Goal: Task Accomplishment & Management: Complete application form

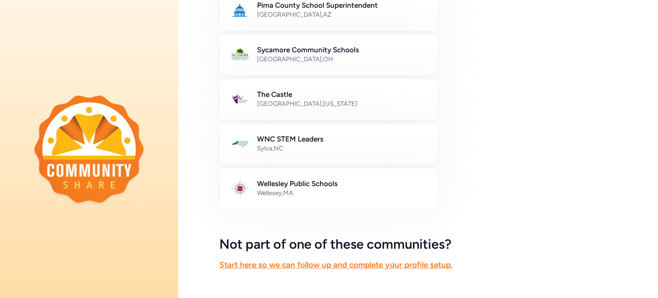
scroll to position [460, 0]
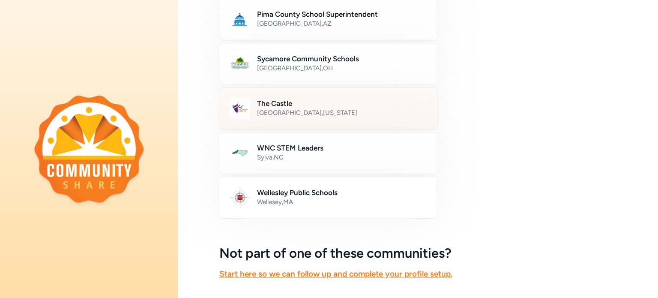
click at [307, 104] on h2 "The Castle" at bounding box center [342, 103] width 170 height 10
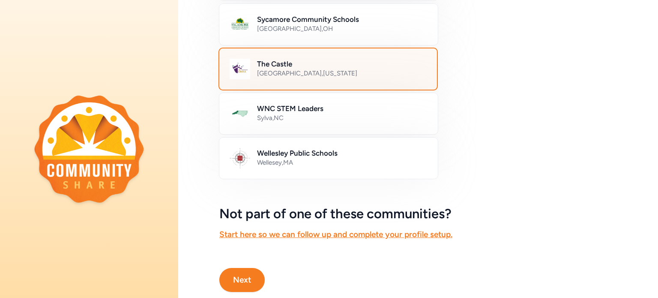
scroll to position [525, 0]
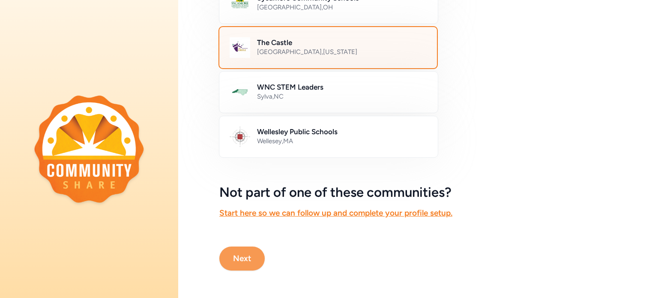
click at [251, 253] on button "Next" at bounding box center [241, 258] width 45 height 24
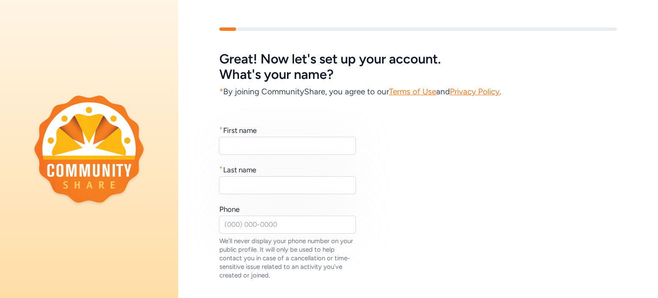
click at [316, 149] on input "text" at bounding box center [287, 146] width 137 height 18
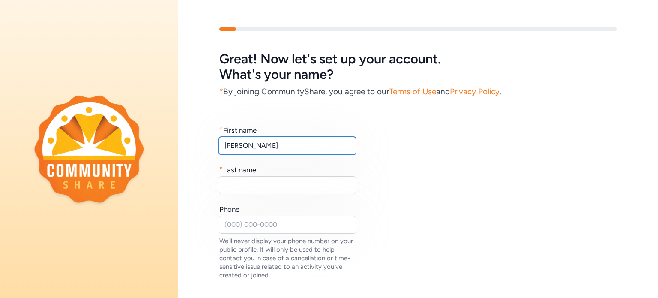
type input "[PERSON_NAME]"
click at [304, 182] on input "text" at bounding box center [287, 185] width 137 height 18
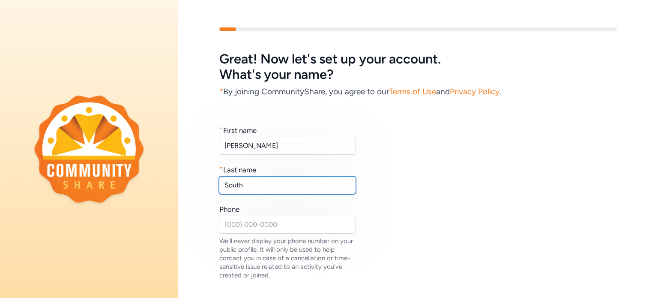
type input "South"
click at [316, 223] on input "text" at bounding box center [287, 224] width 137 height 18
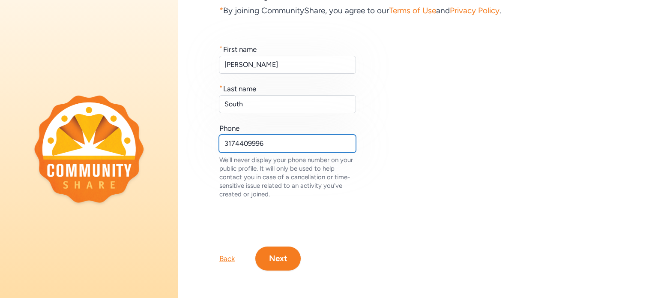
scroll to position [83, 0]
type input "3174409996"
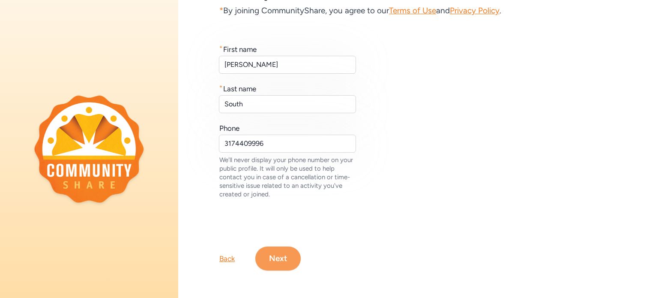
click at [281, 259] on button "Next" at bounding box center [277, 258] width 45 height 24
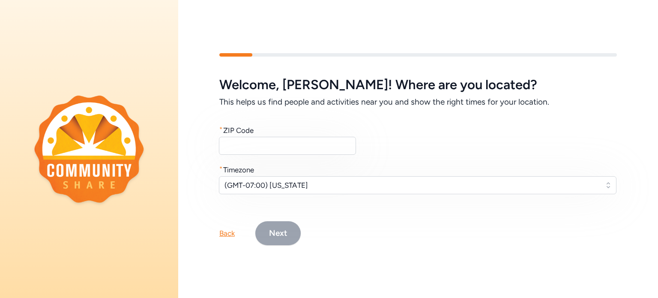
click at [296, 145] on input "text" at bounding box center [287, 146] width 137 height 18
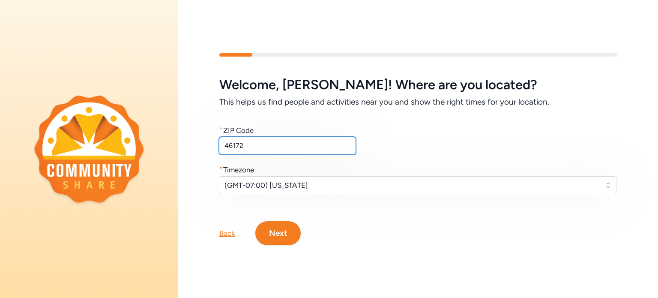
type input "46172"
click at [448, 180] on span "(GMT-07:00) [US_STATE]" at bounding box center [411, 185] width 374 height 10
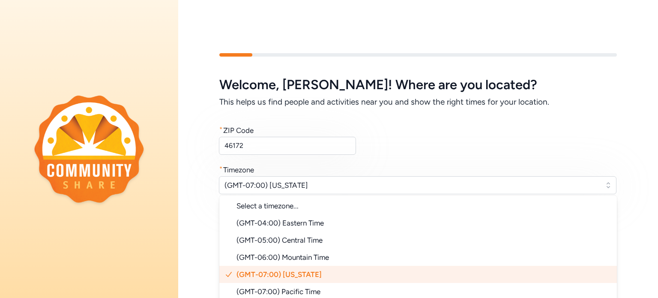
click at [319, 220] on span "(GMT-04:00) Eastern Time" at bounding box center [279, 222] width 87 height 9
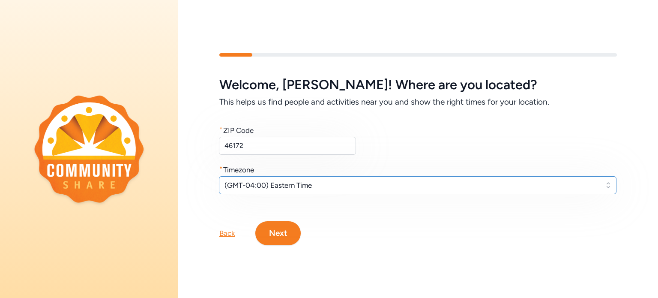
click at [287, 230] on button "Next" at bounding box center [277, 233] width 45 height 24
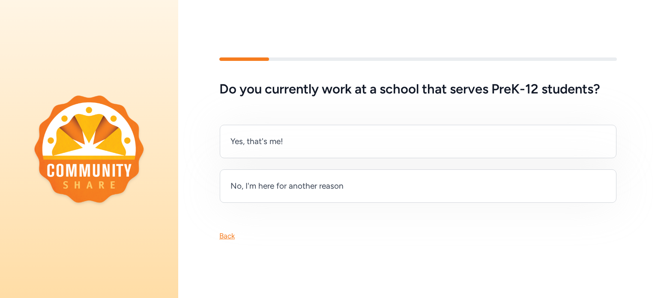
click at [320, 139] on div "Yes, that's me!" at bounding box center [418, 141] width 397 height 33
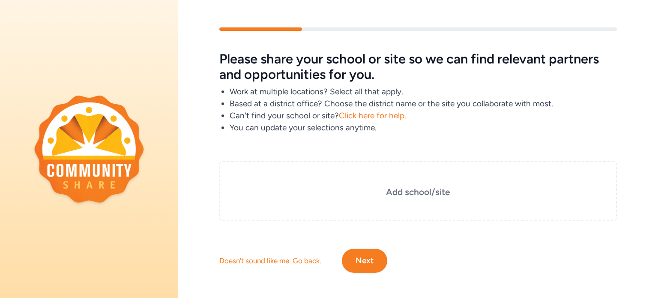
click at [441, 194] on h3 "Add school/site" at bounding box center [418, 192] width 355 height 12
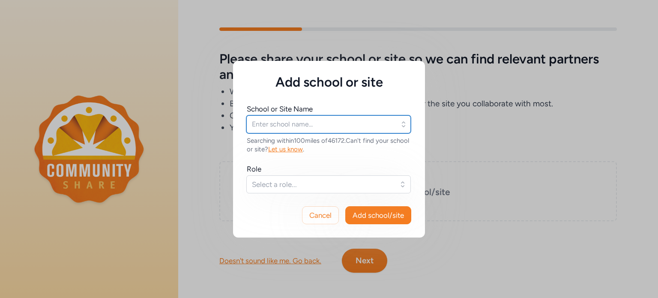
click at [399, 122] on input "text" at bounding box center [328, 124] width 164 height 18
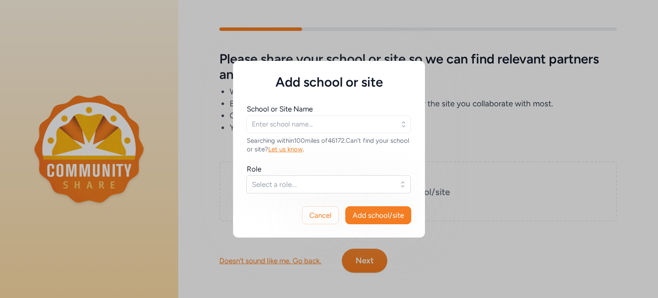
click at [403, 122] on icon "button" at bounding box center [403, 124] width 9 height 9
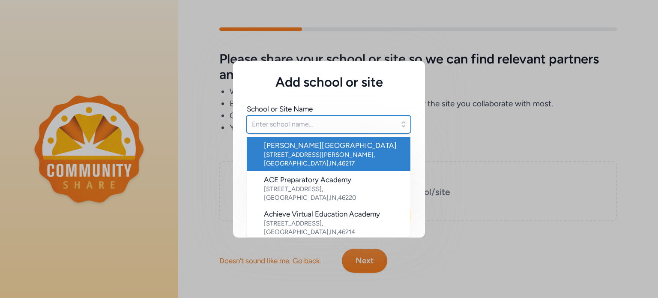
click at [338, 121] on input "text" at bounding box center [328, 124] width 164 height 18
type input "n"
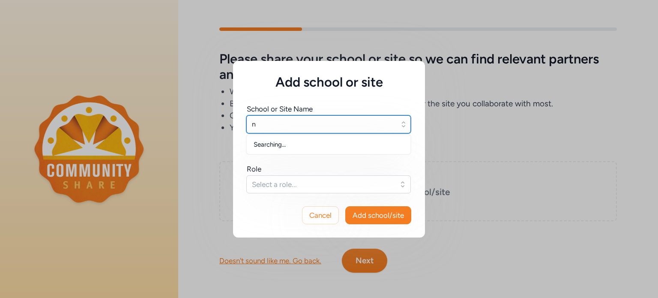
click at [344, 125] on input "n" at bounding box center [328, 124] width 164 height 18
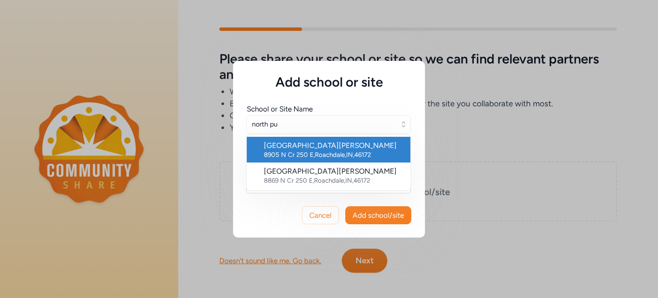
click at [376, 147] on div "[GEOGRAPHIC_DATA][PERSON_NAME]" at bounding box center [334, 145] width 140 height 10
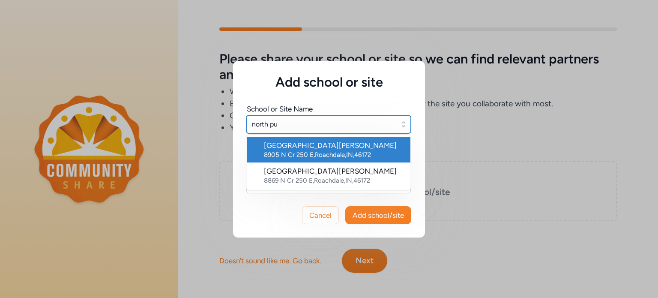
type input "[GEOGRAPHIC_DATA][PERSON_NAME]"
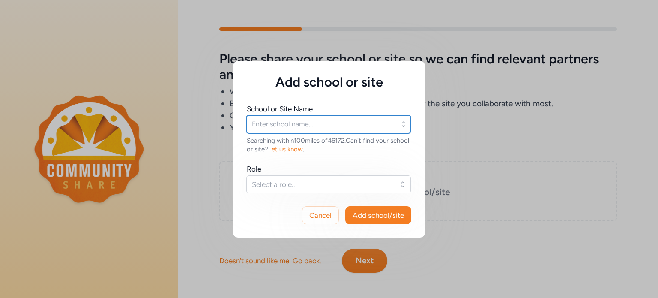
type input "[GEOGRAPHIC_DATA][PERSON_NAME]"
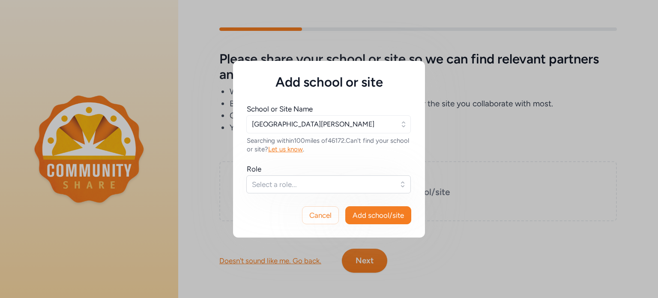
click at [357, 185] on span "Select a role..." at bounding box center [322, 184] width 141 height 10
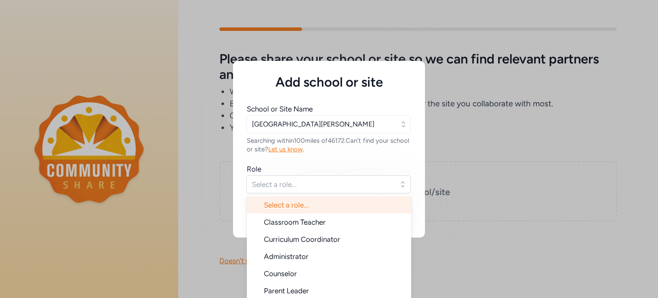
click at [388, 181] on span "Select a role..." at bounding box center [322, 184] width 141 height 10
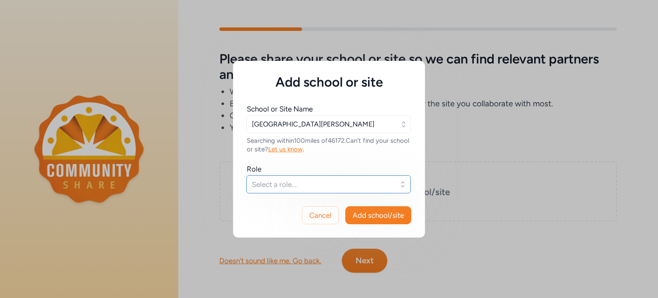
click at [344, 184] on span "Select a role..." at bounding box center [322, 184] width 141 height 10
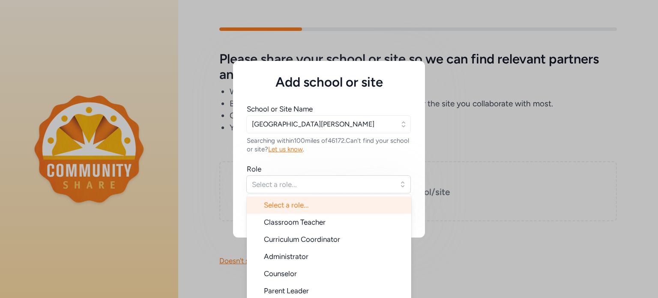
click at [319, 224] on span "Classroom Teacher" at bounding box center [295, 222] width 62 height 9
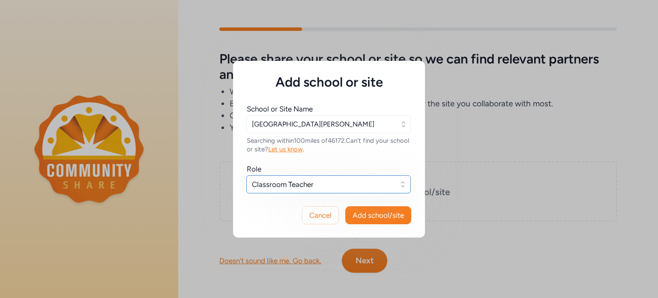
click at [377, 215] on span "Add school/site" at bounding box center [377, 215] width 51 height 10
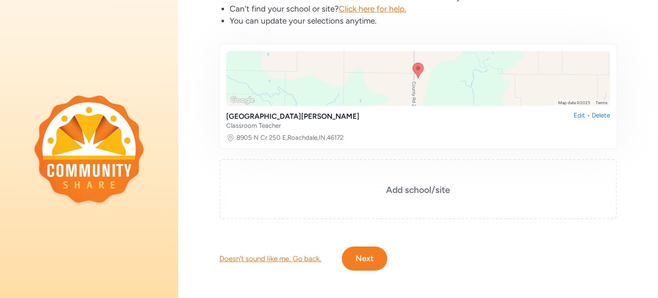
scroll to position [104, 0]
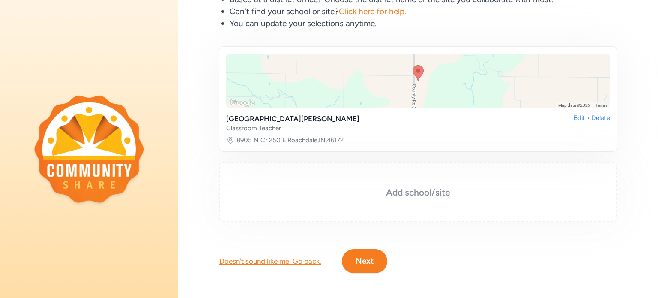
click at [417, 192] on h3 "Add school/site" at bounding box center [418, 192] width 355 height 12
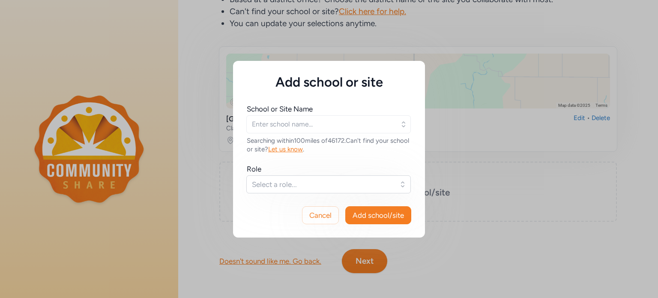
click at [437, 254] on div "Add school or site School or Site Name Searching within 100 miles of 46172 . Ca…" at bounding box center [329, 149] width 658 height 298
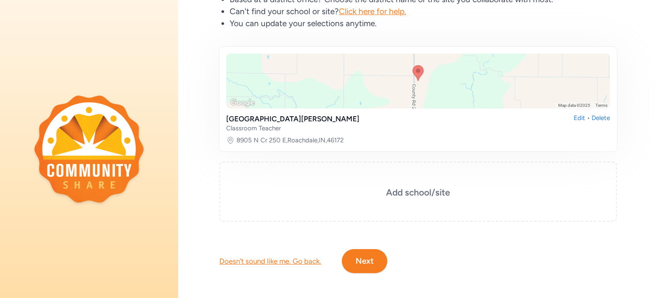
click at [366, 263] on button "Next" at bounding box center [364, 261] width 45 height 24
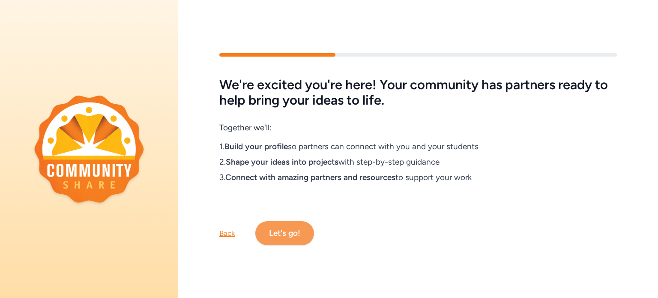
click at [296, 231] on button "Let's go!" at bounding box center [284, 233] width 59 height 24
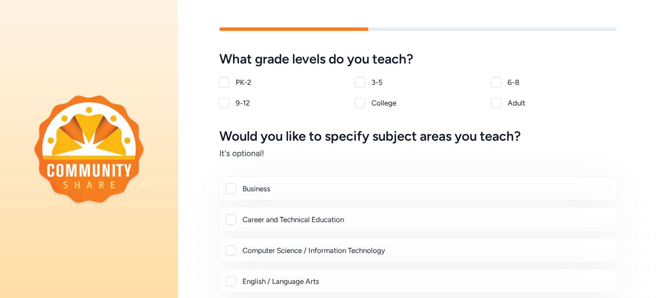
click at [495, 85] on div at bounding box center [496, 82] width 10 height 10
checkbox input "true"
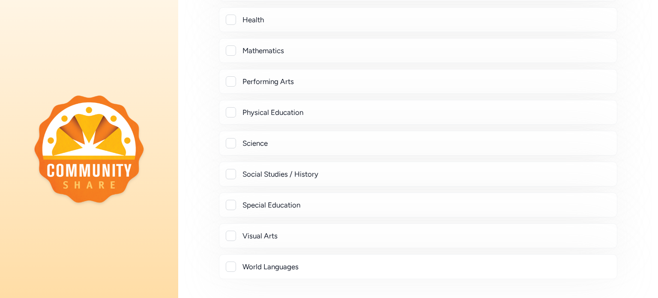
scroll to position [305, 0]
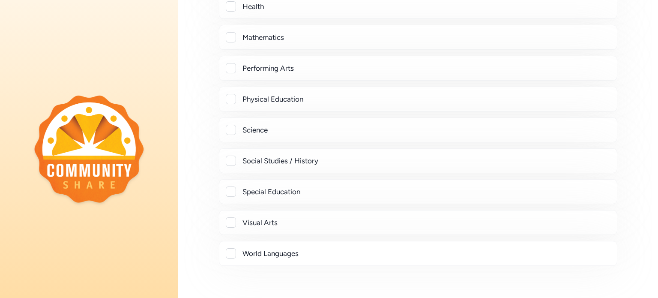
click at [236, 163] on div "Social Studies / History" at bounding box center [418, 160] width 384 height 10
click at [235, 161] on div at bounding box center [231, 160] width 10 height 10
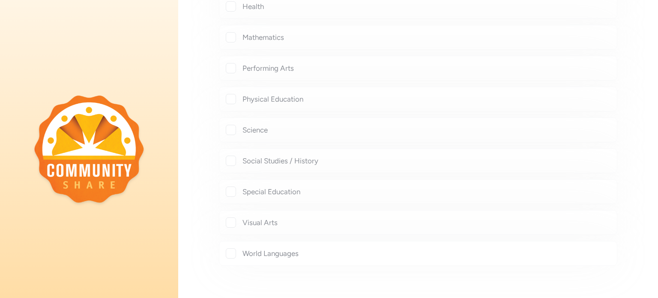
checkbox input "true"
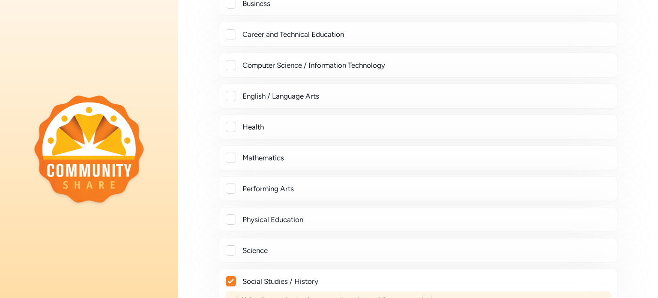
scroll to position [173, 0]
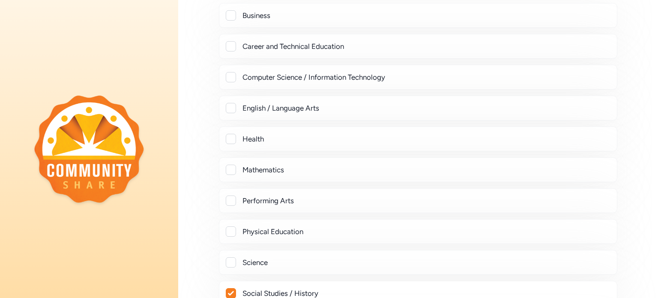
click at [235, 106] on div at bounding box center [231, 108] width 10 height 10
checkbox input "true"
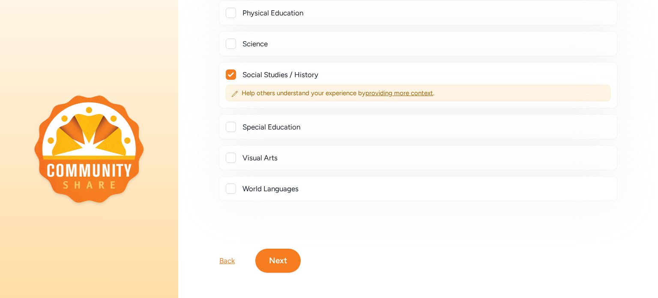
scroll to position [419, 0]
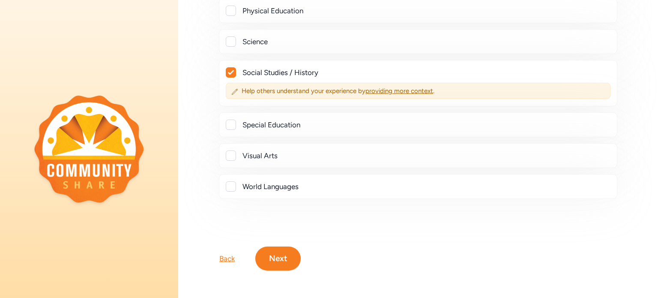
click at [277, 251] on button "Next" at bounding box center [277, 258] width 45 height 24
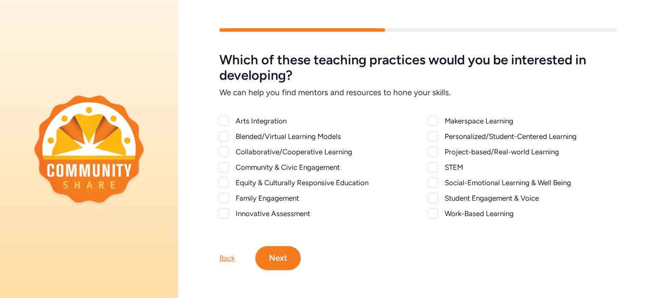
click at [228, 164] on div at bounding box center [224, 167] width 10 height 10
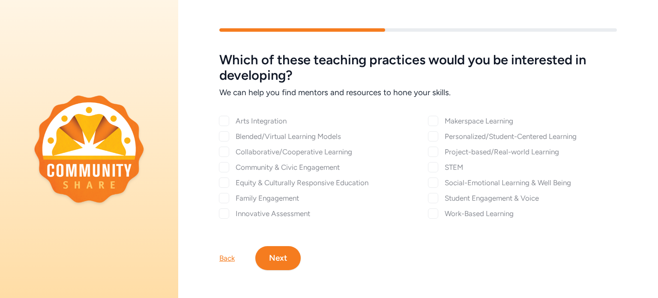
checkbox input "true"
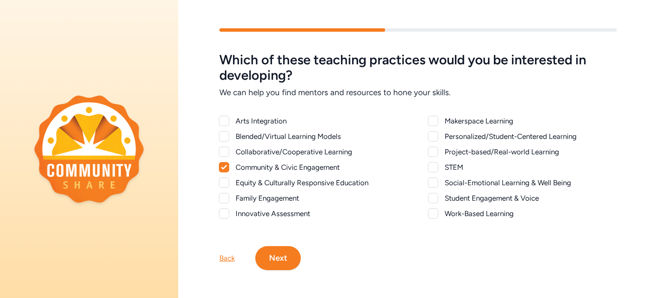
click at [229, 181] on div at bounding box center [224, 182] width 10 height 10
checkbox input "true"
click at [433, 149] on div at bounding box center [433, 151] width 10 height 10
checkbox input "true"
click at [433, 183] on div at bounding box center [433, 182] width 10 height 10
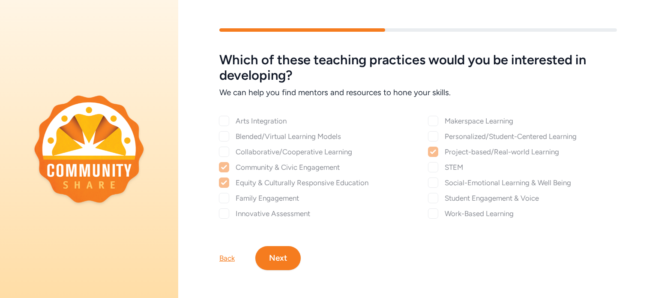
checkbox input "true"
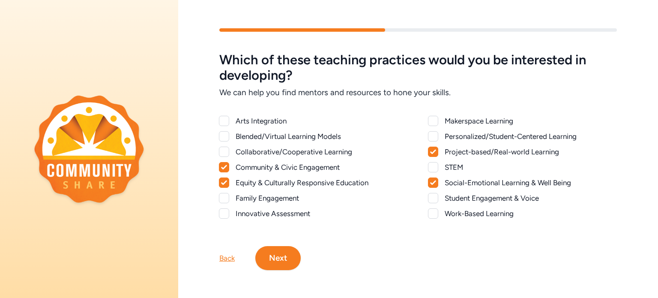
click at [429, 198] on div at bounding box center [433, 198] width 10 height 10
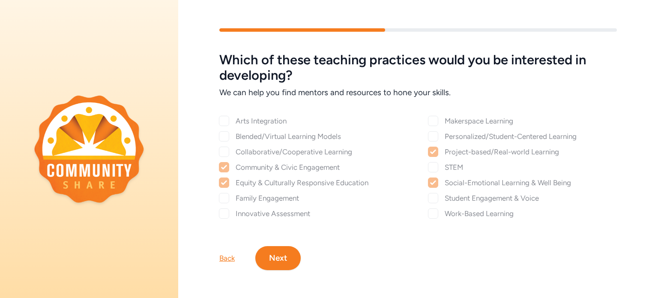
checkbox input "true"
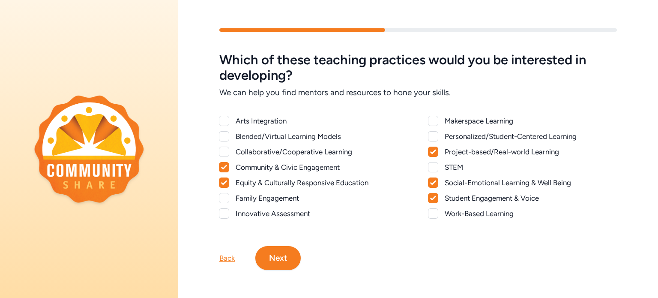
click at [431, 211] on div at bounding box center [433, 213] width 10 height 10
checkbox input "true"
click at [224, 151] on div at bounding box center [224, 151] width 10 height 10
checkbox input "true"
click at [282, 258] on button "Next" at bounding box center [277, 258] width 45 height 24
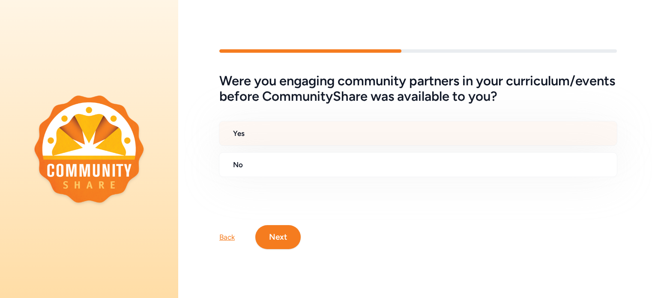
click at [281, 138] on h2 "Yes" at bounding box center [421, 133] width 377 height 10
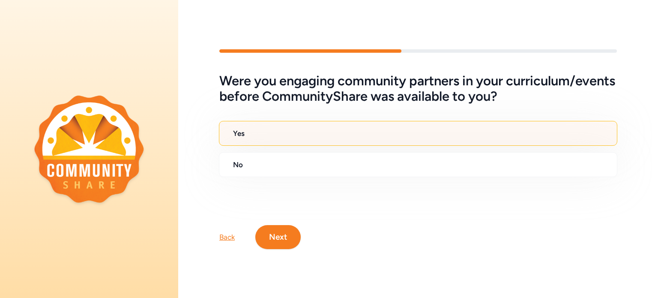
click at [290, 239] on button "Next" at bounding box center [277, 237] width 45 height 24
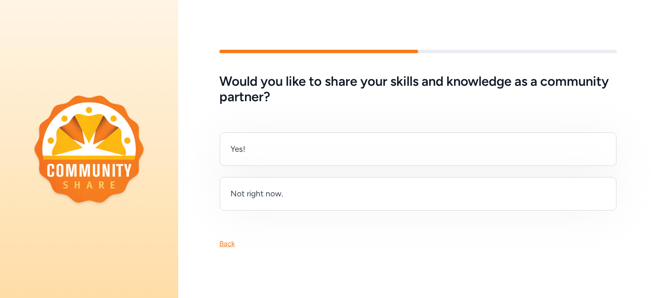
click at [305, 144] on div "Yes!" at bounding box center [418, 148] width 397 height 33
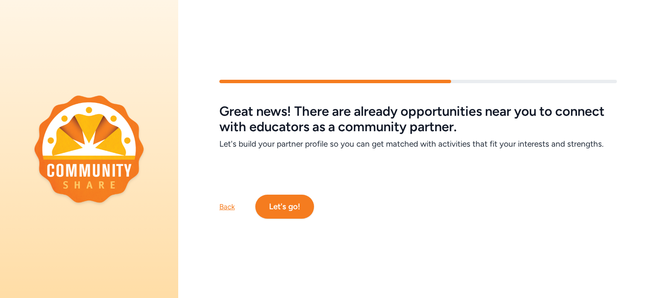
click at [300, 201] on button "Let's go!" at bounding box center [284, 206] width 59 height 24
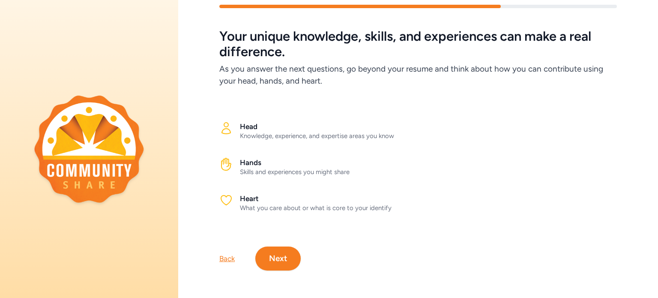
scroll to position [29, 0]
click at [282, 259] on button "Next" at bounding box center [277, 258] width 45 height 24
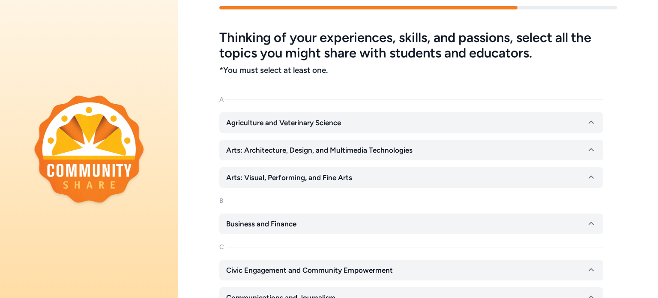
scroll to position [21, 0]
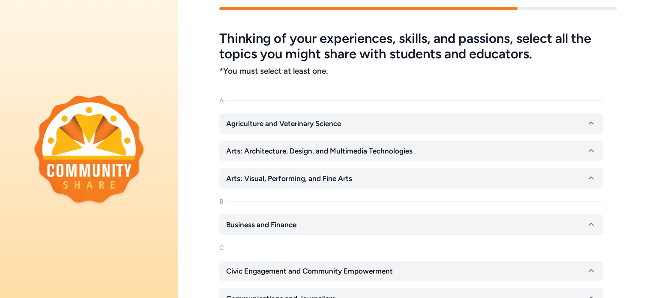
click at [596, 177] on icon "button" at bounding box center [591, 178] width 10 height 10
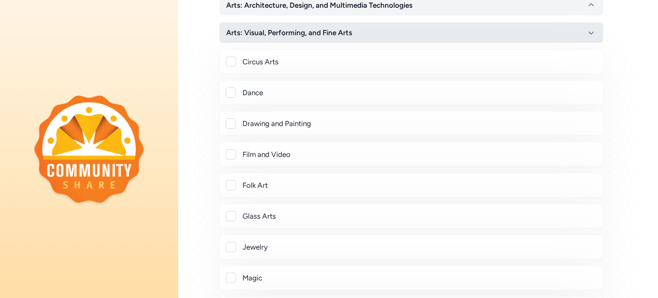
scroll to position [169, 0]
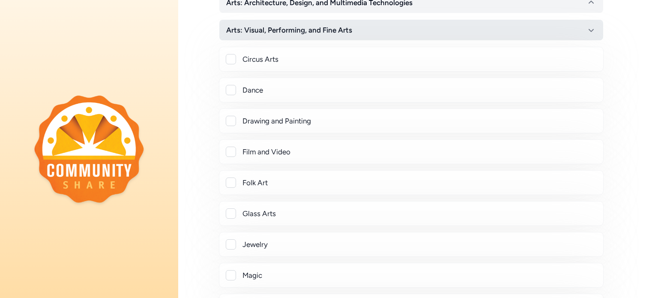
click at [228, 91] on div at bounding box center [231, 90] width 10 height 10
checkbox input "true"
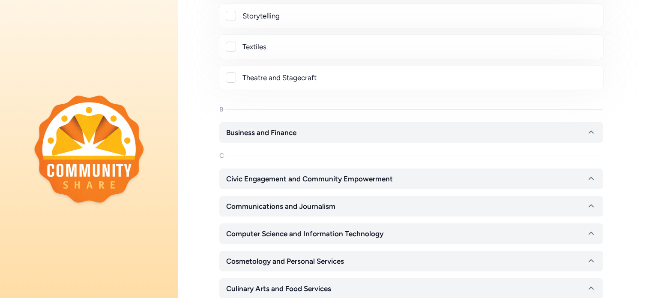
scroll to position [733, 0]
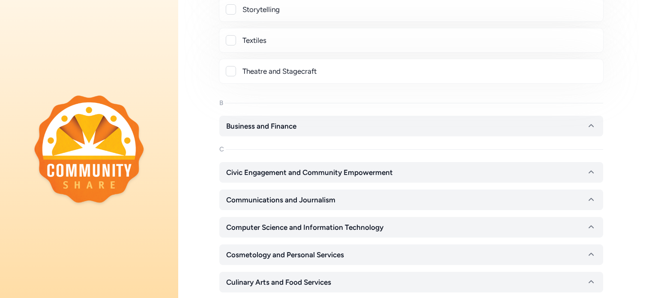
click at [594, 121] on icon "button" at bounding box center [591, 126] width 10 height 10
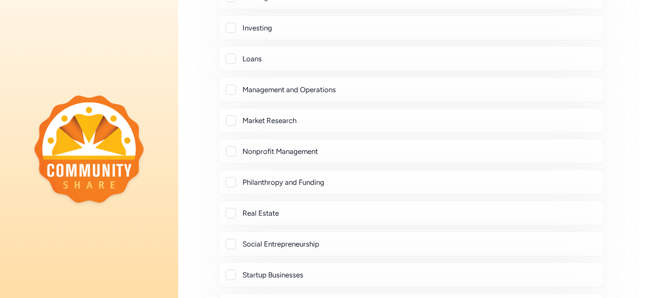
scroll to position [1385, 0]
click at [229, 178] on div at bounding box center [231, 182] width 10 height 10
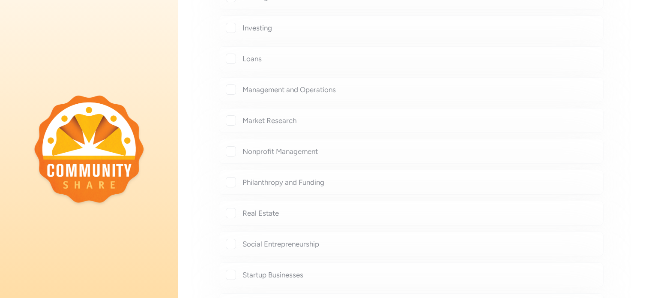
checkbox input "true"
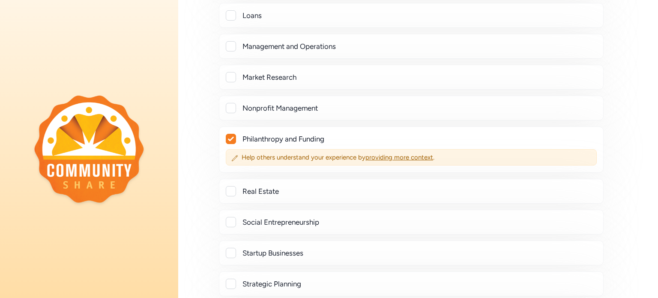
scroll to position [1428, 0]
click at [229, 186] on div at bounding box center [231, 191] width 10 height 10
checkbox input "true"
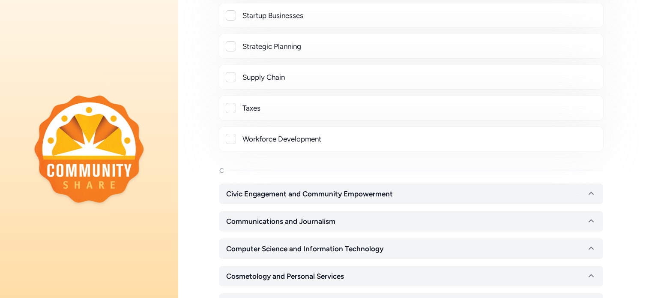
scroll to position [1689, 0]
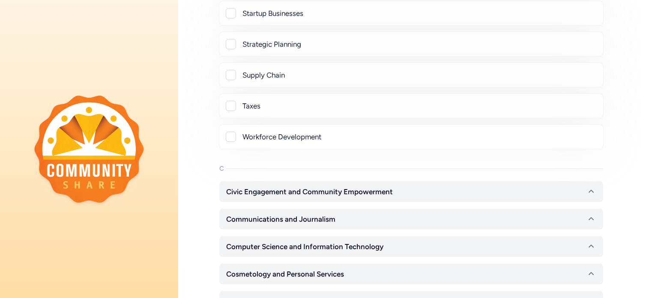
click at [555, 185] on button "Civic Engagement and Community Empowerment" at bounding box center [411, 191] width 384 height 21
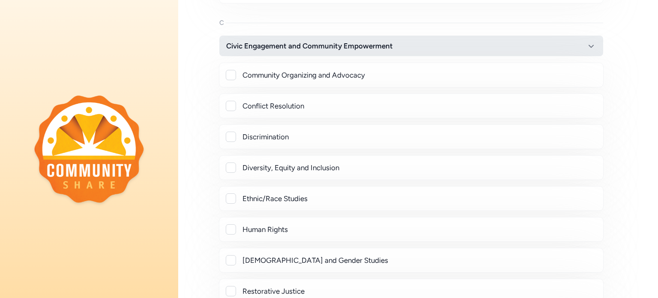
scroll to position [1836, 0]
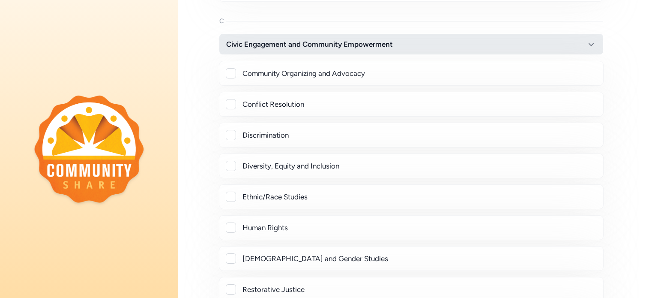
click at [234, 69] on div at bounding box center [231, 73] width 10 height 10
checkbox input "true"
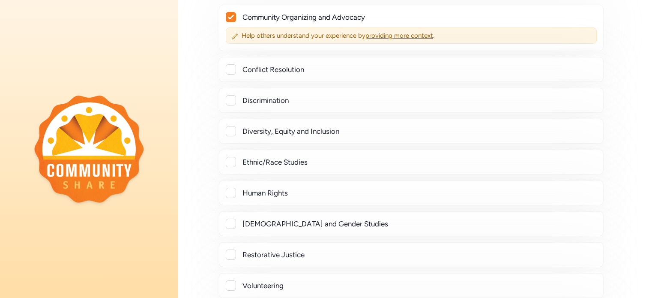
scroll to position [1875, 0]
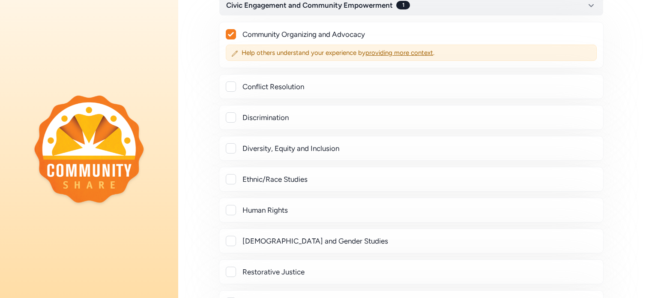
click at [228, 143] on div at bounding box center [231, 148] width 10 height 10
checkbox input "true"
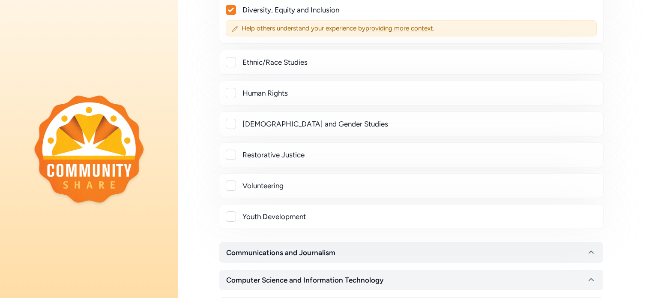
scroll to position [2017, 0]
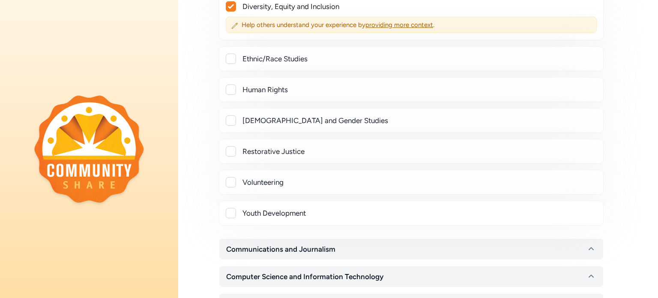
click at [230, 208] on div at bounding box center [231, 213] width 10 height 10
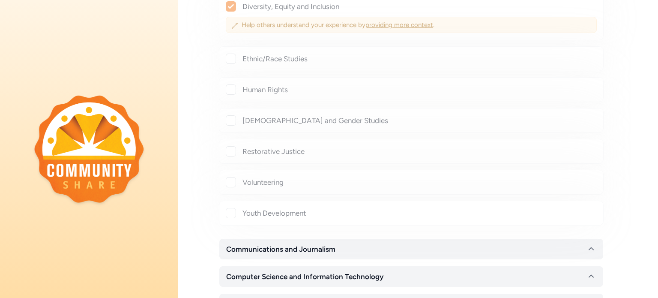
checkbox input "true"
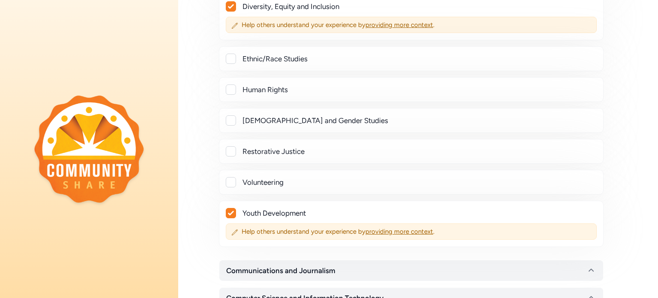
click at [231, 177] on div at bounding box center [231, 182] width 10 height 10
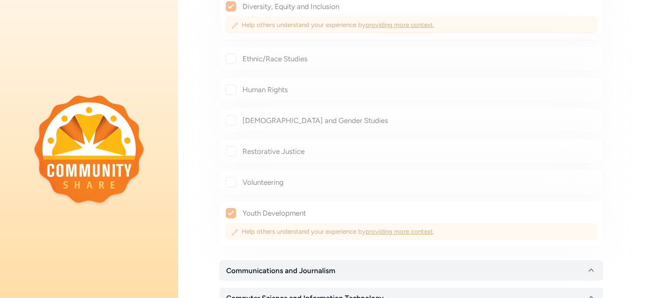
checkbox input "true"
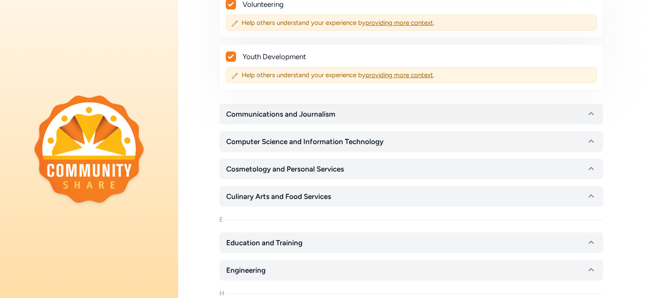
scroll to position [2202, 0]
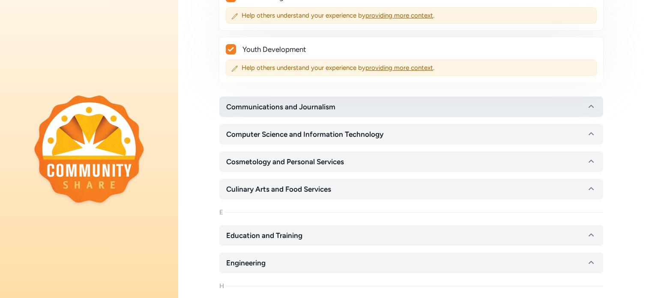
click at [467, 100] on button "Communications and Journalism" at bounding box center [411, 106] width 384 height 21
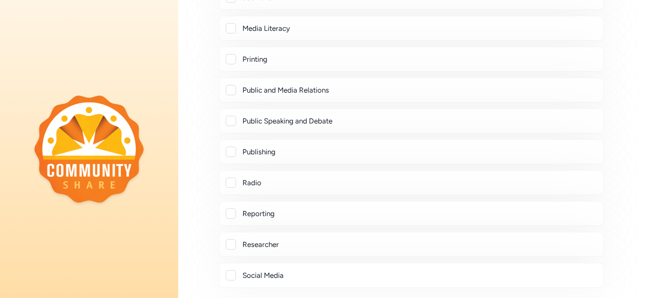
scroll to position [2494, 0]
click at [236, 116] on div at bounding box center [231, 121] width 10 height 10
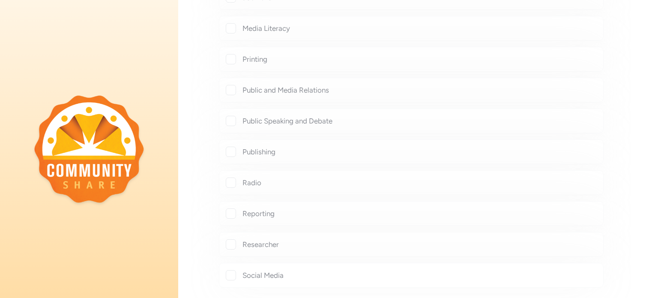
checkbox input "true"
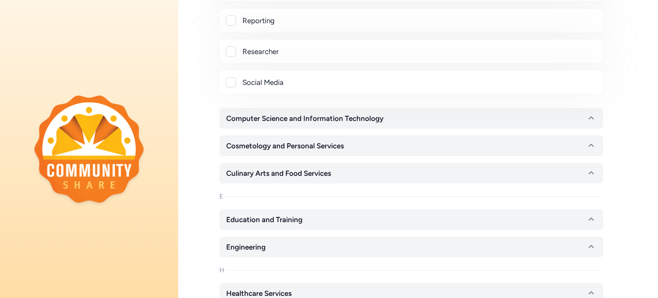
scroll to position [2709, 0]
click at [520, 107] on button "Computer Science and Information Technology" at bounding box center [411, 117] width 384 height 21
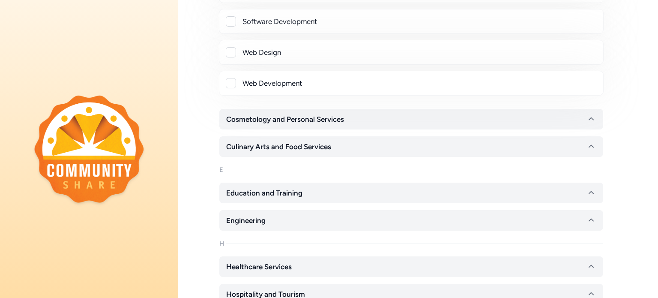
scroll to position [3174, 0]
click at [538, 108] on button "Cosmetology and Personal Services" at bounding box center [411, 118] width 384 height 21
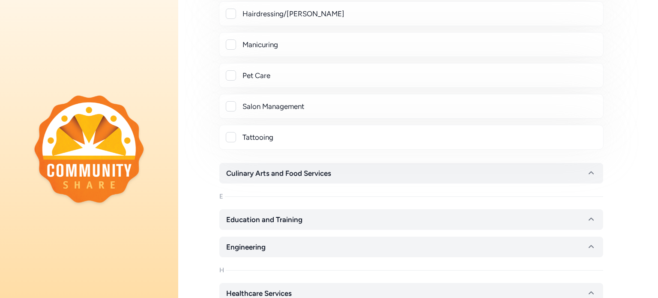
scroll to position [3432, 0]
click at [528, 162] on button "Culinary Arts and Food Services" at bounding box center [411, 172] width 384 height 21
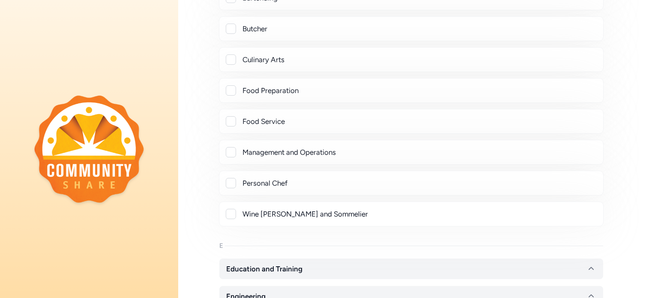
scroll to position [3672, 0]
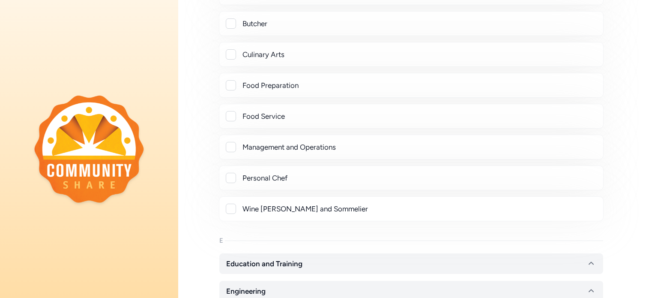
click at [234, 80] on div at bounding box center [231, 85] width 10 height 10
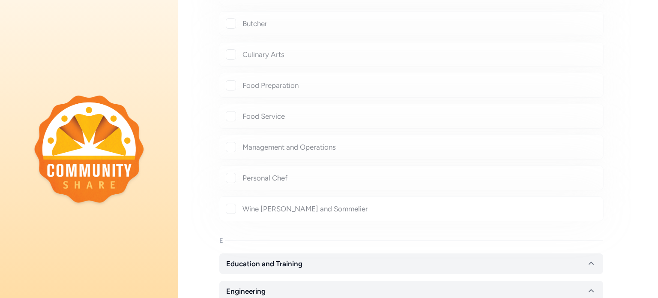
checkbox input "true"
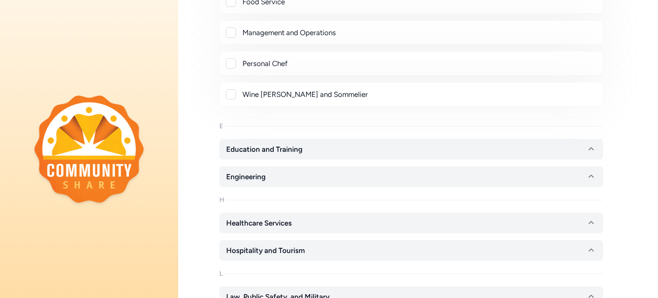
scroll to position [3810, 0]
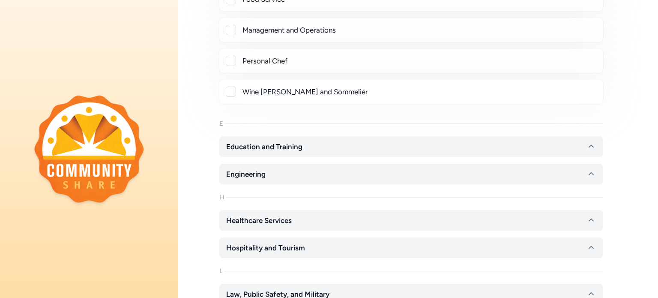
click at [530, 136] on button "Education and Training" at bounding box center [411, 146] width 384 height 21
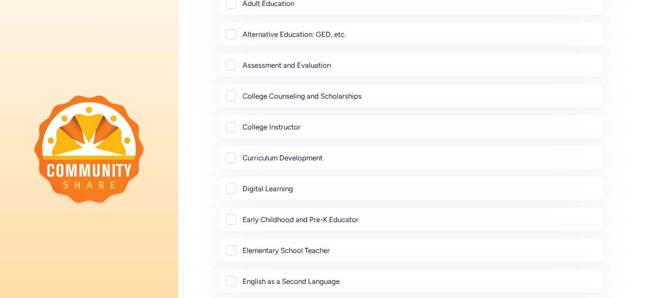
scroll to position [4020, 0]
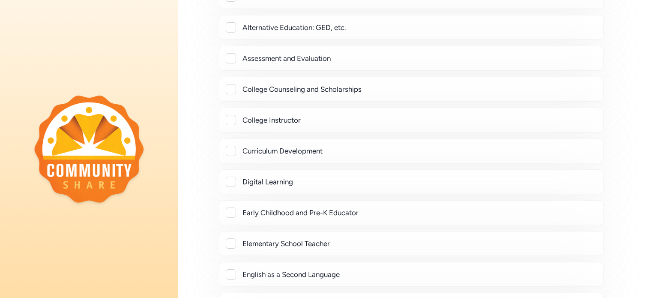
click at [236, 146] on div at bounding box center [231, 151] width 10 height 10
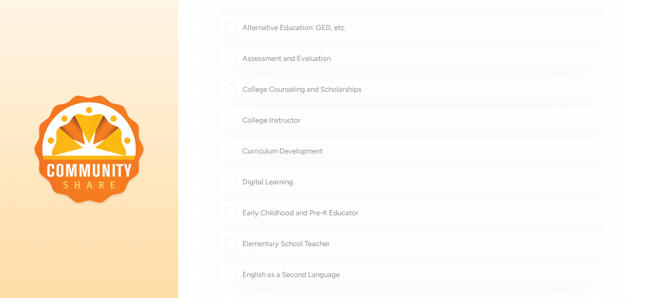
checkbox input "true"
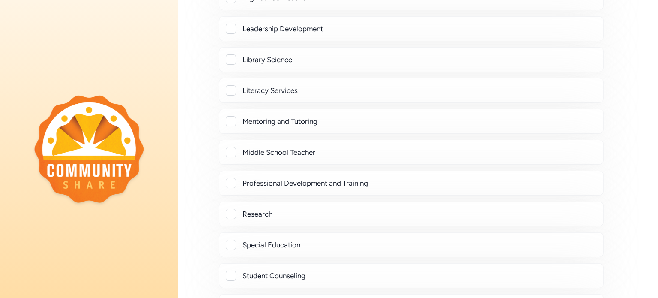
scroll to position [4410, 0]
click at [230, 116] on div at bounding box center [231, 121] width 10 height 10
checkbox input "true"
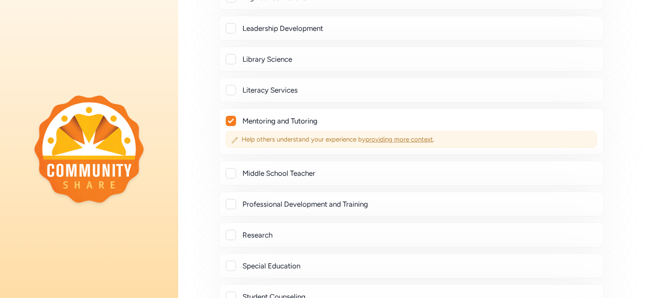
click at [238, 131] on div "Help others understand your experience by providing more context ." at bounding box center [411, 139] width 371 height 16
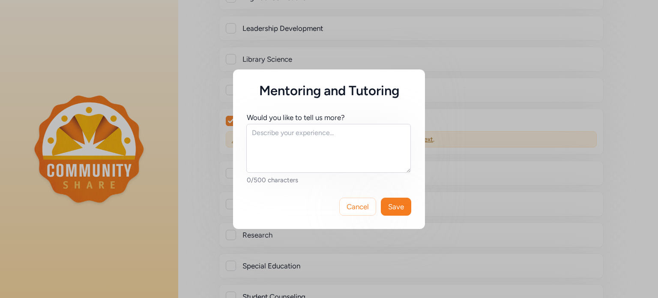
click at [226, 146] on div "Mentoring and Tutoring Would you like to tell us more? 0/500 characters Cancel …" at bounding box center [329, 149] width 658 height 298
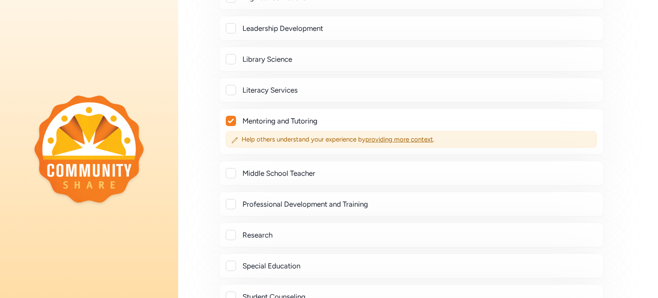
click at [229, 168] on div at bounding box center [231, 173] width 10 height 10
checkbox input "true"
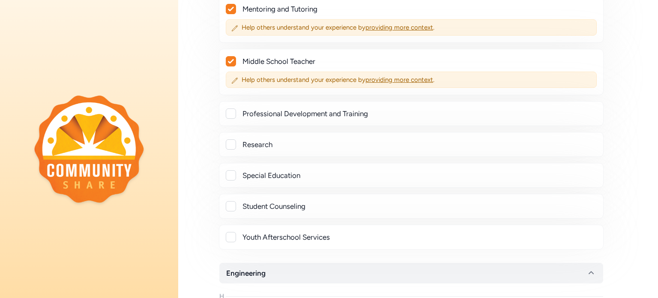
scroll to position [4511, 0]
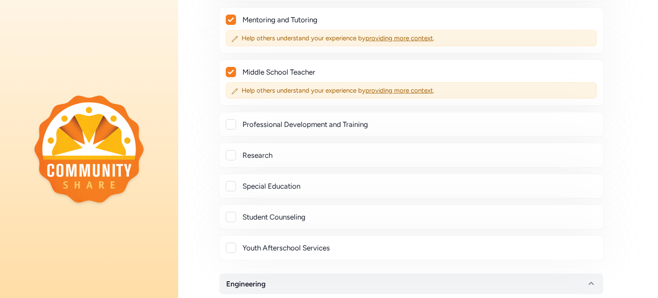
click at [228, 119] on div at bounding box center [231, 124] width 10 height 10
checkbox input "true"
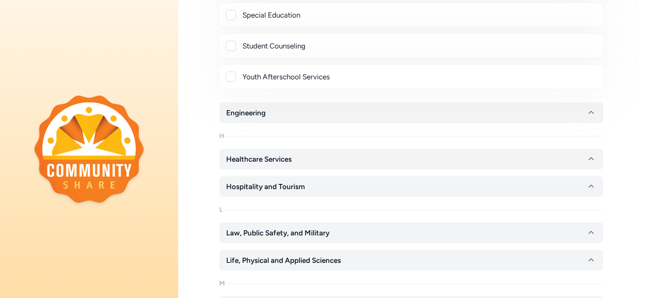
scroll to position [4705, 0]
click at [464, 101] on button "Engineering" at bounding box center [411, 111] width 384 height 21
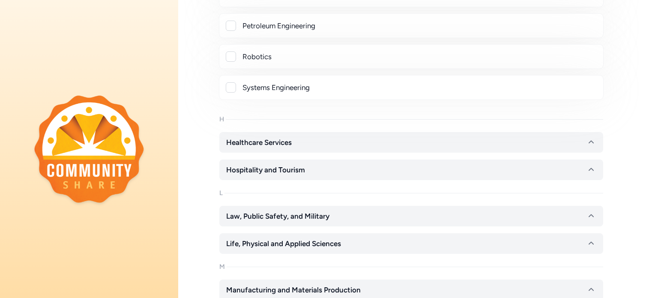
scroll to position [5322, 0]
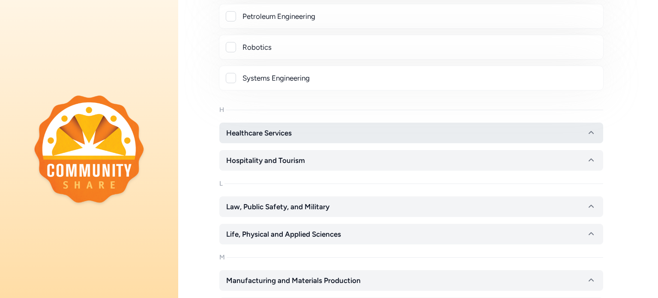
click at [515, 122] on button "Healthcare Services" at bounding box center [411, 132] width 384 height 21
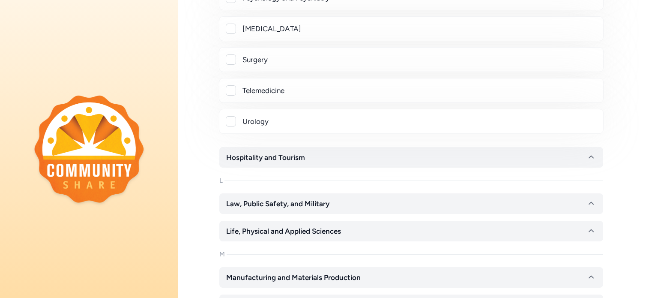
scroll to position [6446, 0]
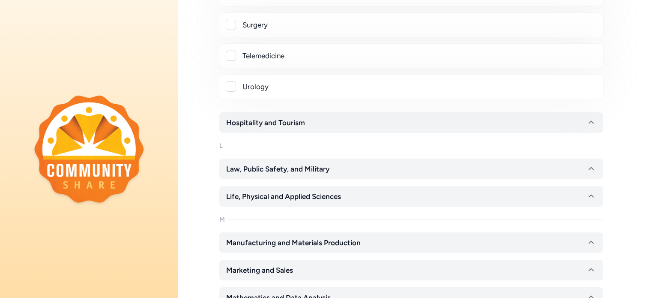
click at [527, 112] on button "Hospitality and Tourism" at bounding box center [411, 122] width 384 height 21
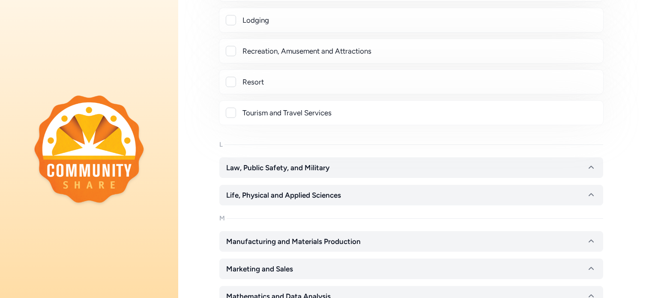
scroll to position [6639, 0]
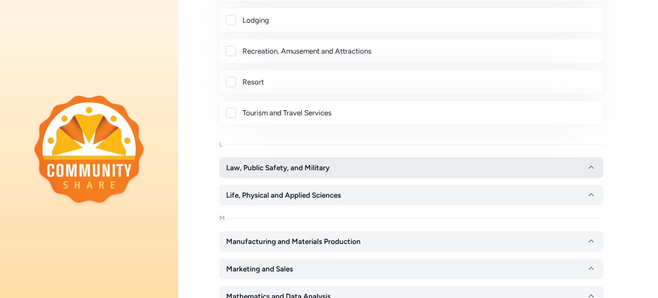
click at [483, 157] on button "Law, Public Safety, and Military" at bounding box center [411, 167] width 384 height 21
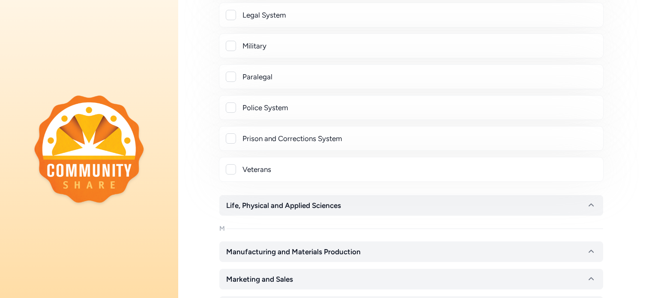
scroll to position [7048, 0]
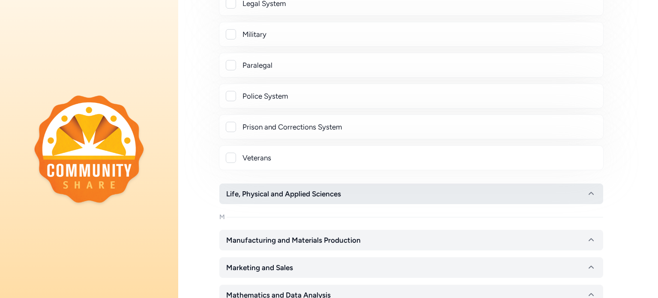
click at [485, 183] on button "Life, Physical and Applied Sciences" at bounding box center [411, 193] width 384 height 21
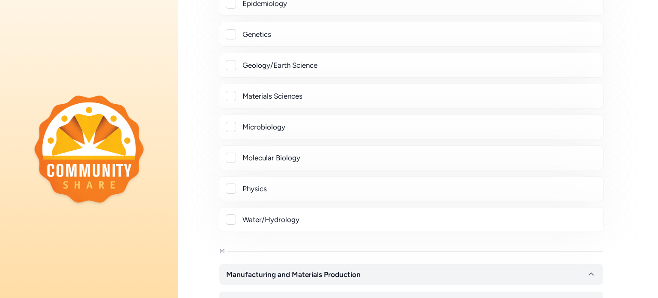
scroll to position [7565, 0]
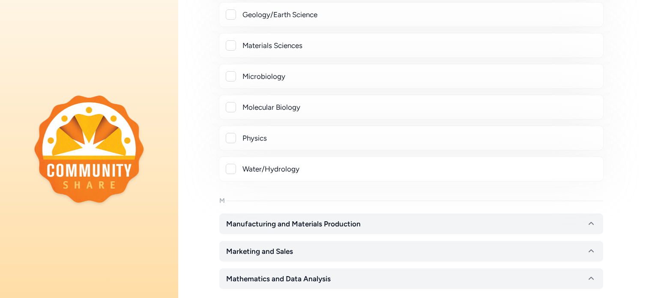
click at [477, 213] on button "Manufacturing and Materials Production" at bounding box center [411, 223] width 384 height 21
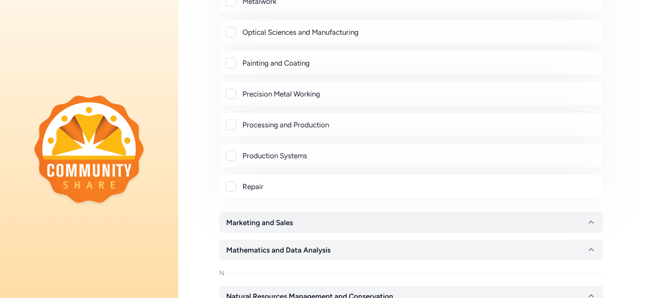
scroll to position [8033, 0]
click at [478, 212] on button "Marketing and Sales" at bounding box center [411, 222] width 384 height 21
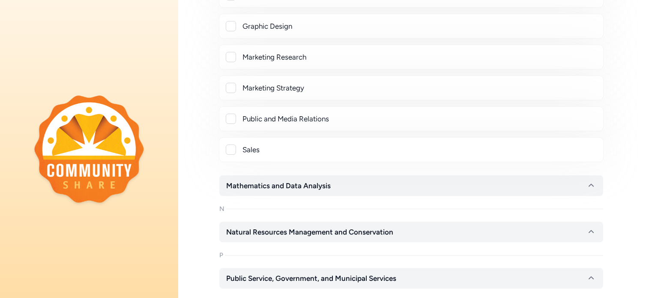
scroll to position [8351, 0]
click at [484, 174] on button "Mathematics and Data Analysis" at bounding box center [411, 184] width 384 height 21
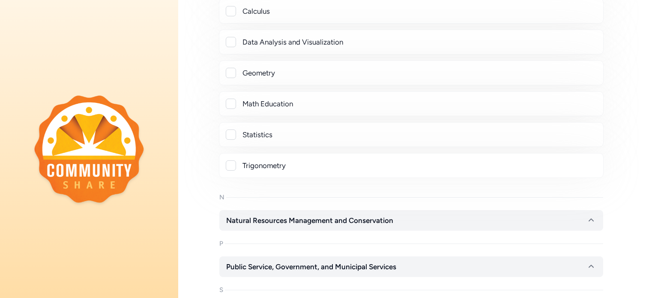
scroll to position [8677, 0]
click at [453, 210] on button "Natural Resources Management and Conservation" at bounding box center [411, 220] width 384 height 21
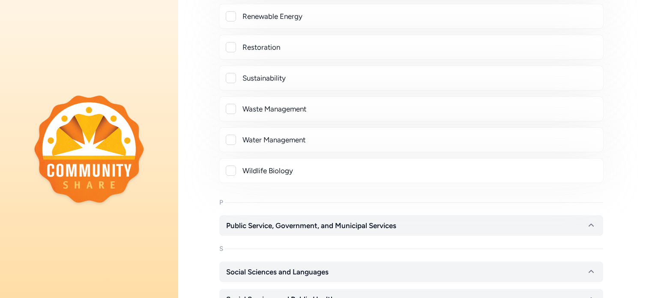
scroll to position [9373, 0]
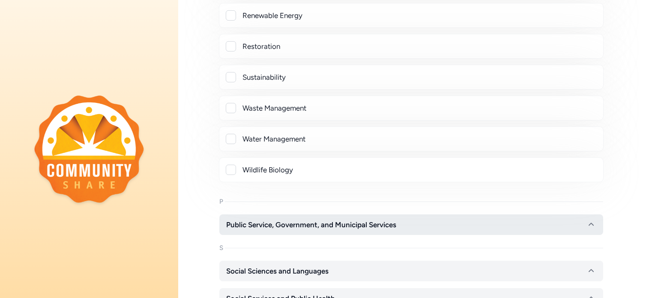
click at [447, 214] on button "Public Service, Government, and Municipal Services" at bounding box center [411, 224] width 384 height 21
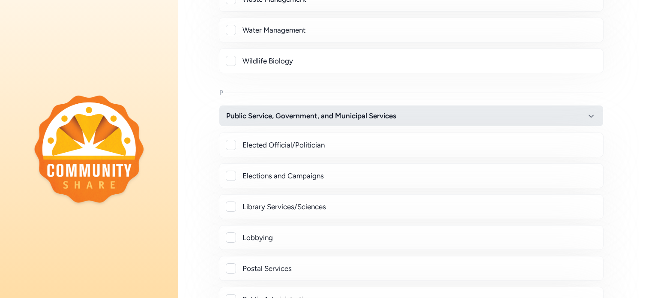
scroll to position [9481, 0]
click at [230, 171] on div at bounding box center [231, 176] width 10 height 10
checkbox input "true"
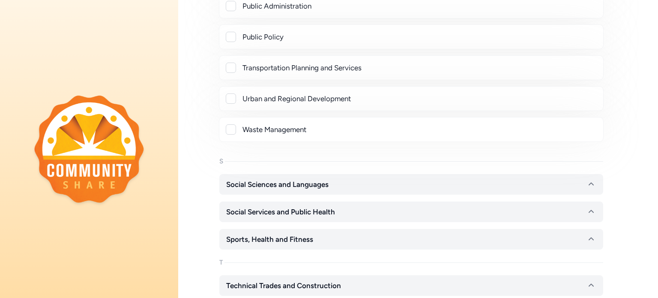
scroll to position [9797, 0]
click at [434, 173] on button "Social Sciences and Languages" at bounding box center [411, 183] width 384 height 21
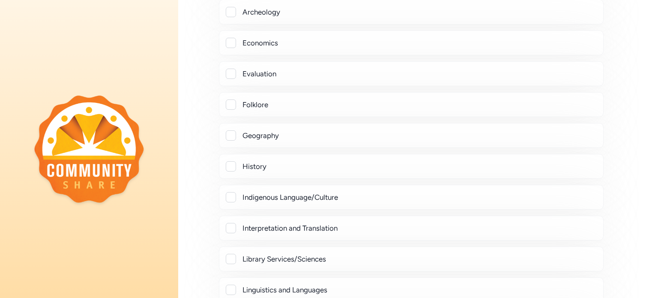
scroll to position [9987, 0]
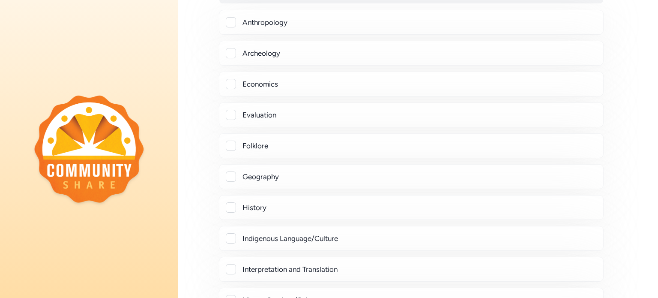
click at [233, 202] on div at bounding box center [231, 207] width 10 height 10
checkbox input "true"
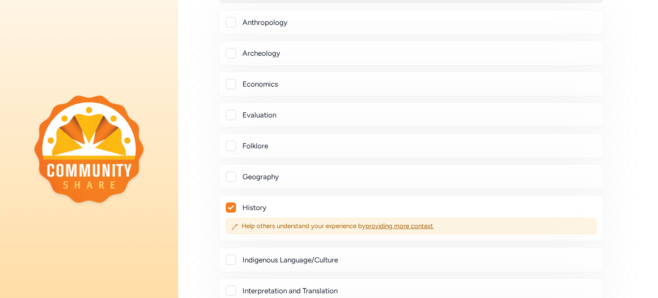
click at [233, 171] on div at bounding box center [231, 176] width 10 height 10
checkbox input "true"
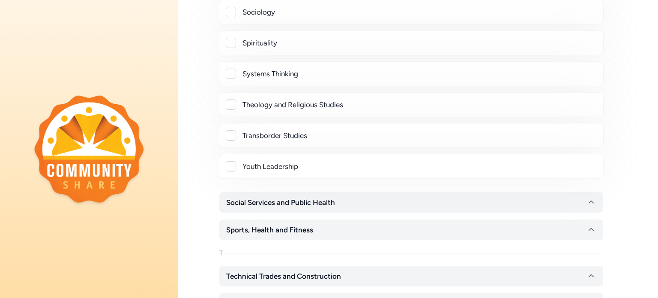
scroll to position [10472, 0]
click at [231, 161] on div at bounding box center [231, 166] width 10 height 10
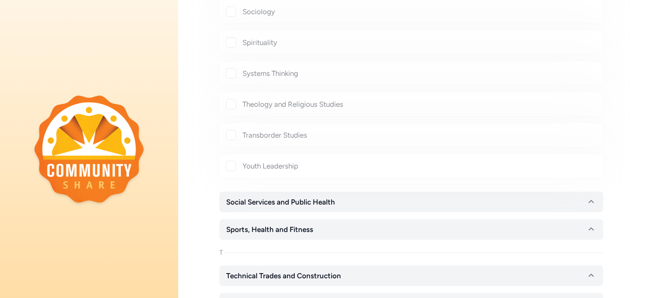
checkbox input "true"
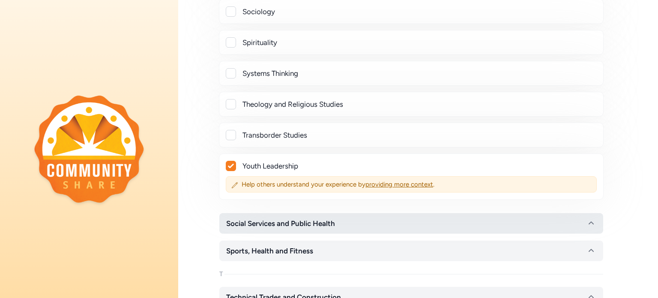
click at [415, 213] on button "Social Services and Public Health" at bounding box center [411, 223] width 384 height 21
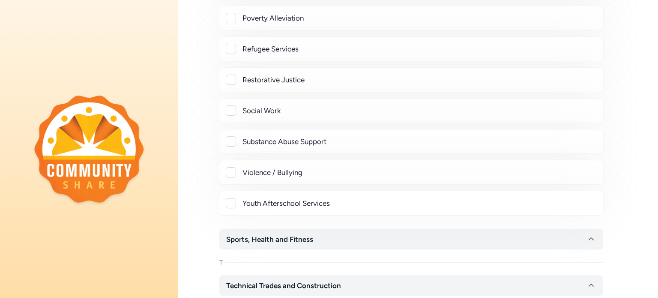
scroll to position [11065, 0]
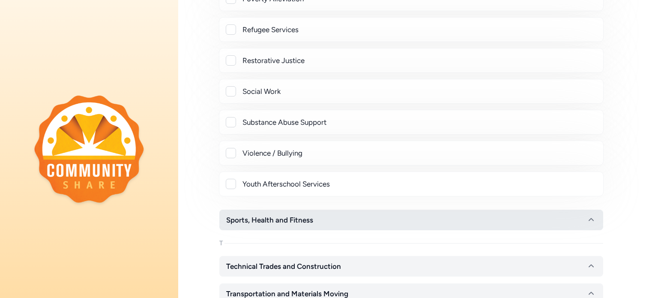
click at [443, 209] on button "Sports, Health and Fitness" at bounding box center [411, 219] width 384 height 21
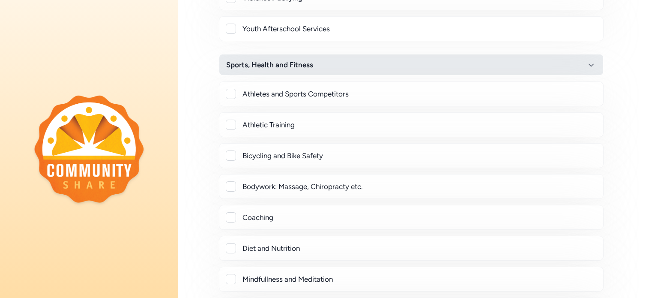
scroll to position [11220, 0]
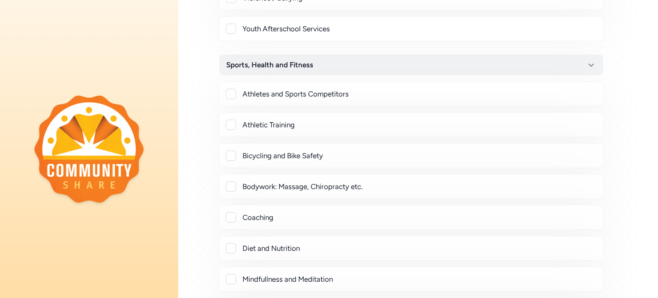
click at [231, 212] on div at bounding box center [231, 217] width 10 height 10
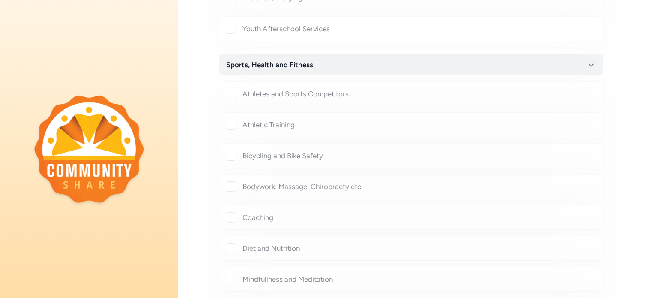
checkbox input "true"
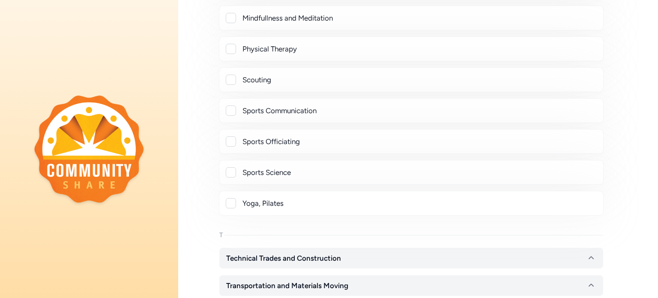
scroll to position [11525, 0]
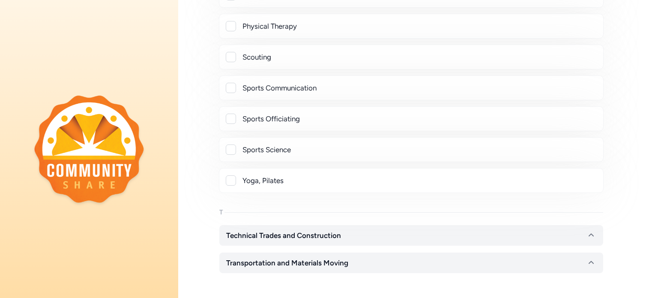
click at [227, 175] on div at bounding box center [231, 180] width 10 height 10
checkbox input "true"
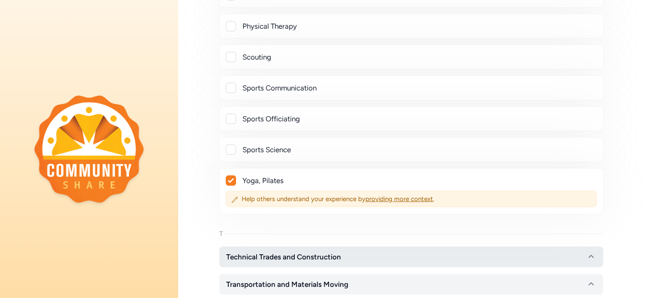
click at [437, 246] on button "Technical Trades and Construction" at bounding box center [411, 256] width 384 height 21
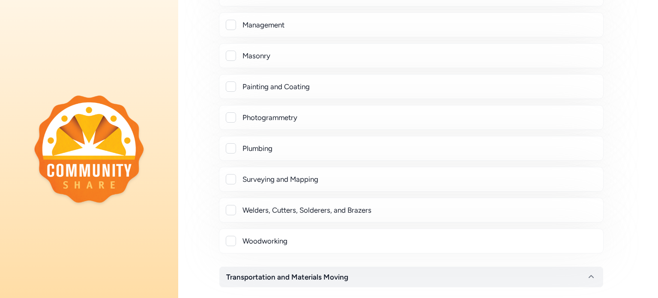
scroll to position [12197, 0]
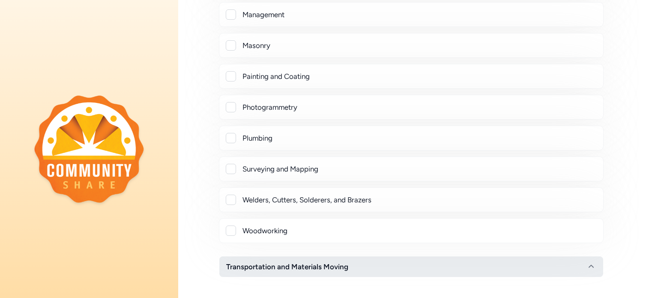
click at [440, 256] on button "Transportation and Materials Moving" at bounding box center [411, 266] width 384 height 21
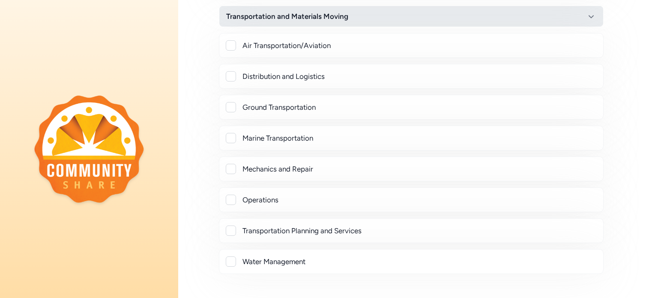
scroll to position [12449, 0]
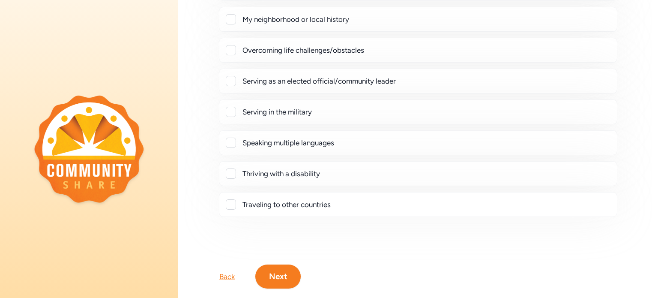
scroll to position [200, 0]
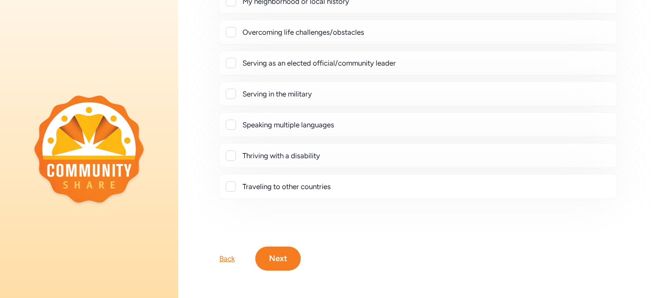
click at [284, 254] on button "Next" at bounding box center [277, 258] width 45 height 24
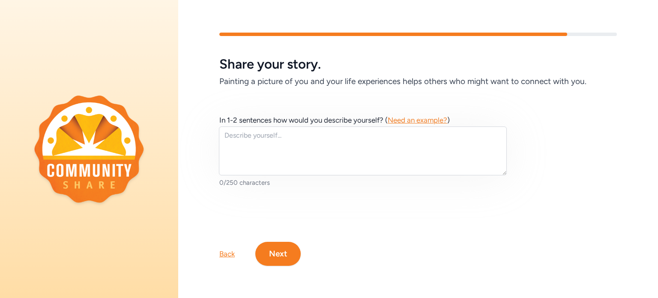
click at [284, 254] on button "Next" at bounding box center [277, 254] width 45 height 24
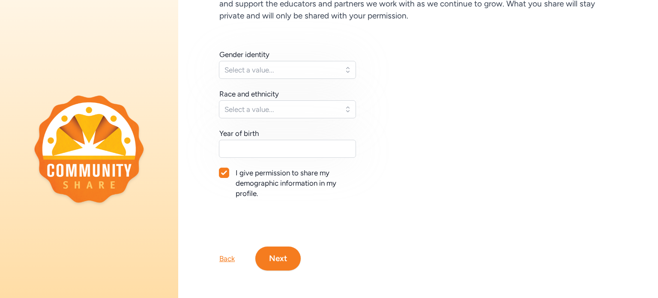
scroll to position [90, 0]
click at [286, 251] on button "Next" at bounding box center [277, 258] width 45 height 24
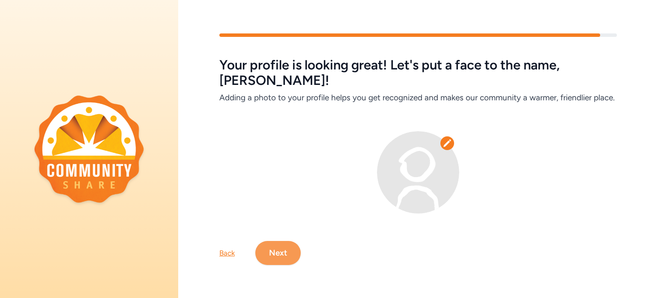
click at [284, 258] on button "Next" at bounding box center [277, 253] width 45 height 24
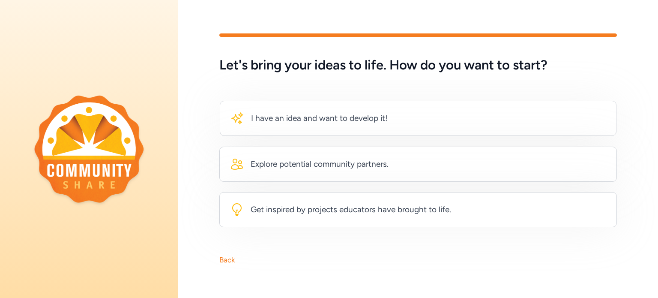
click at [505, 117] on div "I have an idea and want to develop it!" at bounding box center [418, 118] width 397 height 35
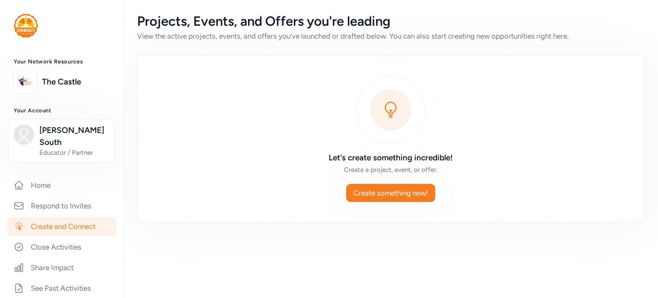
click at [408, 194] on span "Create something new!" at bounding box center [390, 193] width 75 height 10
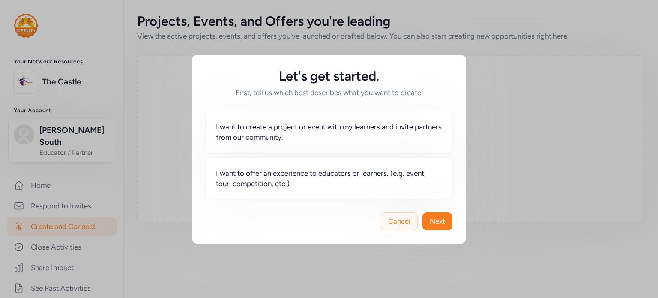
click at [401, 221] on span "Cancel" at bounding box center [399, 221] width 22 height 10
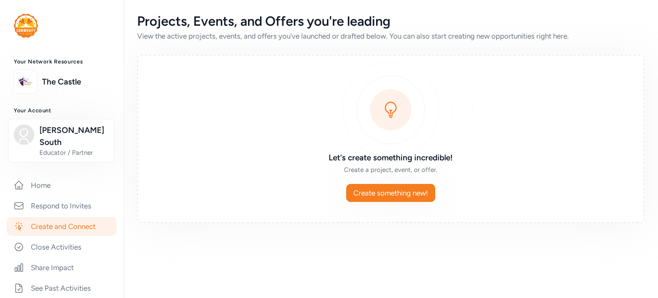
click at [400, 220] on div "Let's create something incredible! Create a project, event, or offer. Create so…" at bounding box center [390, 139] width 507 height 168
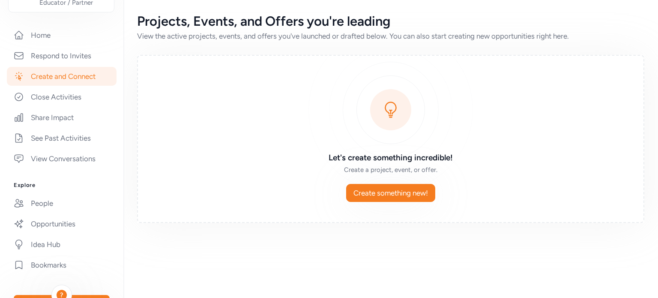
scroll to position [150, 0]
click at [76, 67] on link "Create and Connect" at bounding box center [62, 76] width 110 height 19
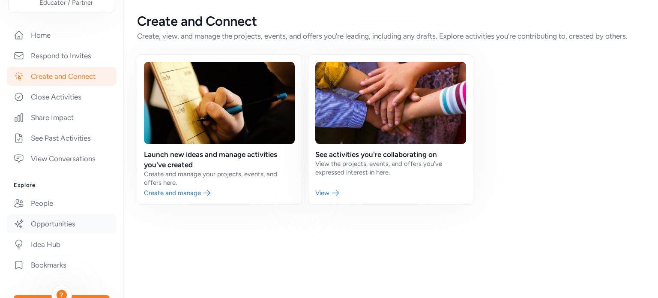
click at [64, 214] on link "Opportunities" at bounding box center [62, 223] width 110 height 19
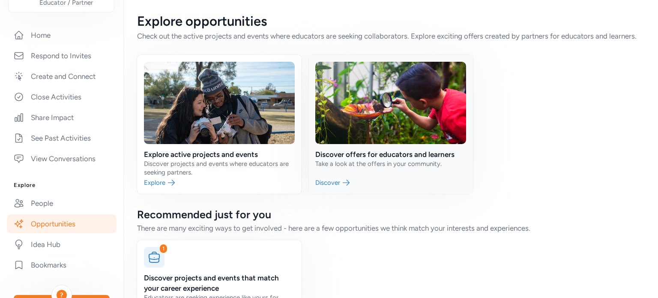
click at [329, 194] on link at bounding box center [390, 124] width 164 height 139
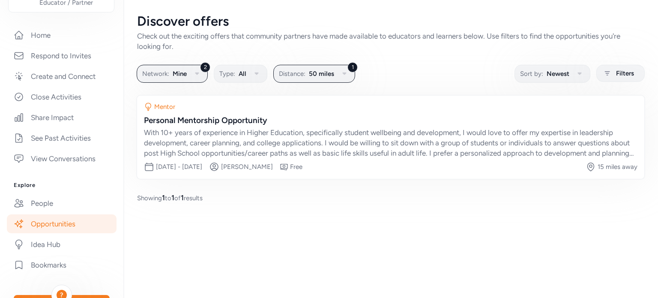
click at [513, 219] on div "Discover offers Check out the exciting offers that community partners have made…" at bounding box center [390, 149] width 534 height 298
click at [505, 143] on div "With 10+ years of experience in Higher Education, specifically student wellbein…" at bounding box center [390, 142] width 493 height 31
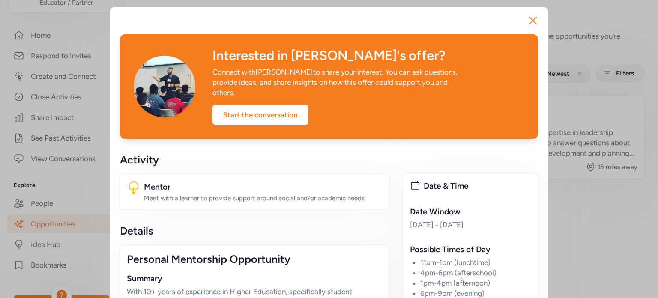
click at [531, 24] on icon "button" at bounding box center [533, 21] width 14 height 14
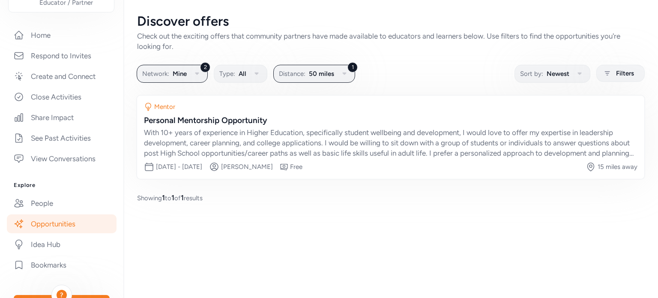
click at [529, 23] on div "Discover offers" at bounding box center [390, 21] width 507 height 15
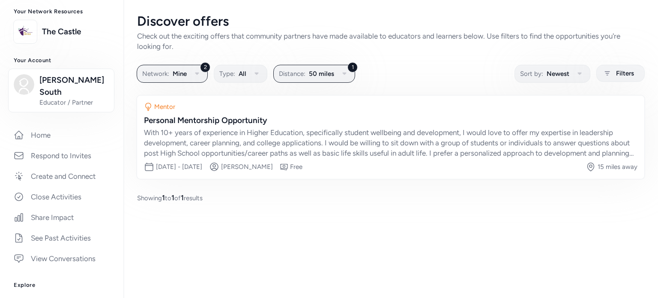
scroll to position [52, 0]
click at [63, 206] on link "Share Impact" at bounding box center [62, 215] width 110 height 19
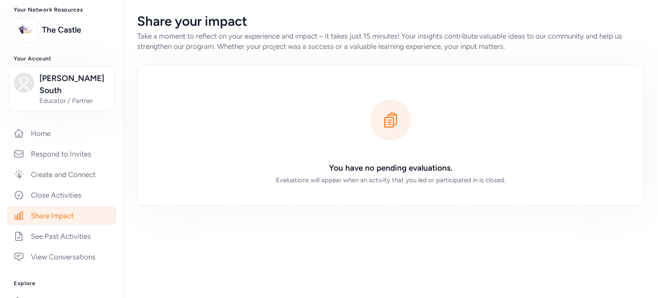
click at [462, 233] on div "Share your impact Take a moment to reflect on your experience and impact – it t…" at bounding box center [390, 149] width 534 height 298
click at [454, 234] on div "Share your impact Take a moment to reflect on your experience and impact – it t…" at bounding box center [390, 149] width 534 height 298
click at [75, 80] on span "[PERSON_NAME] South" at bounding box center [73, 84] width 69 height 24
click at [50, 131] on link "Edit profile" at bounding box center [62, 139] width 106 height 17
